Goal: Information Seeking & Learning: Learn about a topic

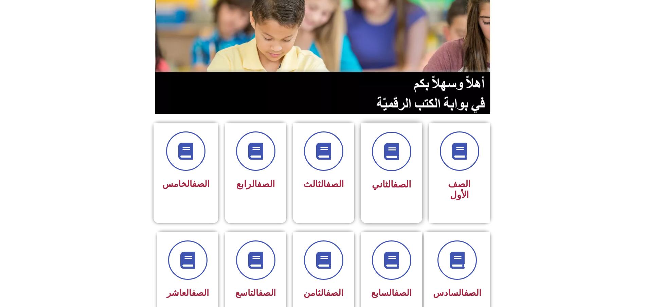
scroll to position [102, 0]
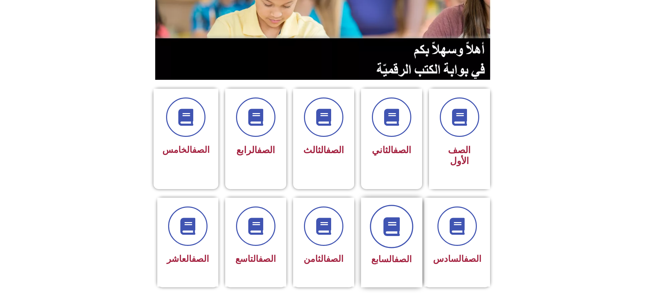
click at [392, 214] on span at bounding box center [391, 226] width 43 height 43
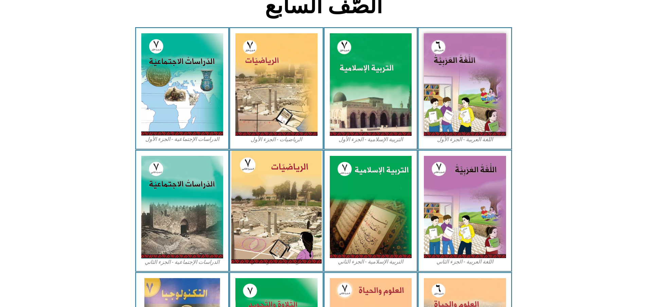
scroll to position [204, 0]
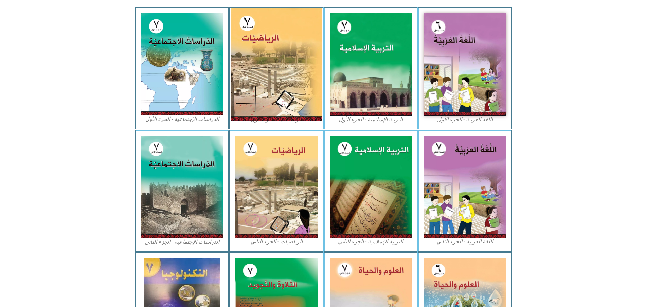
click at [276, 78] on img at bounding box center [276, 64] width 90 height 113
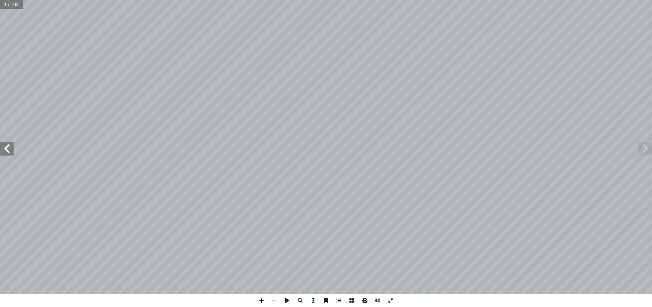
click at [11, 153] on span at bounding box center [7, 149] width 14 height 14
click at [8, 149] on span at bounding box center [7, 149] width 14 height 14
click at [648, 153] on span at bounding box center [645, 149] width 14 height 14
